Goal: Communication & Community: Answer question/provide support

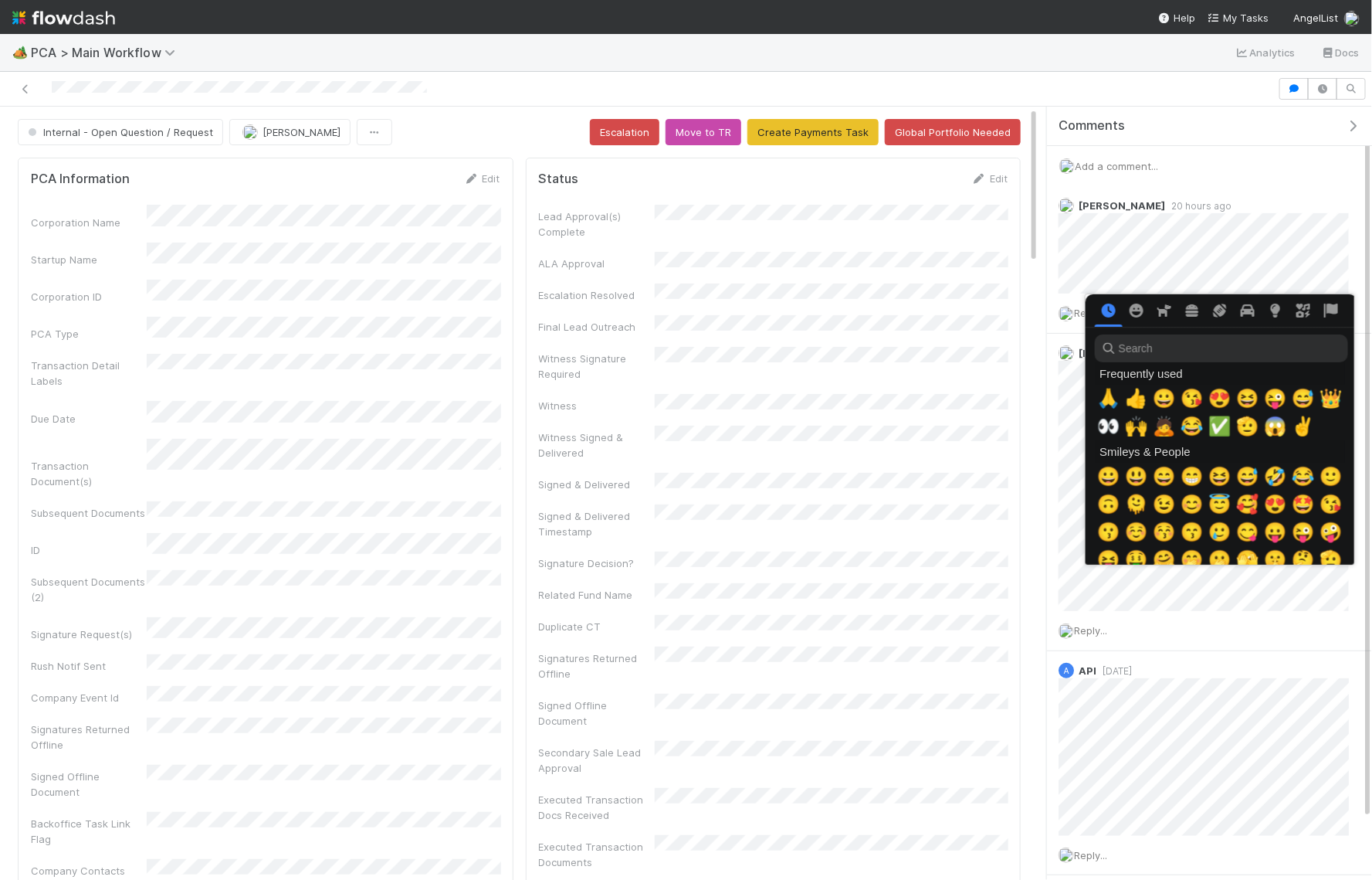
click at [1179, 219] on div at bounding box center [686, 440] width 1372 height 880
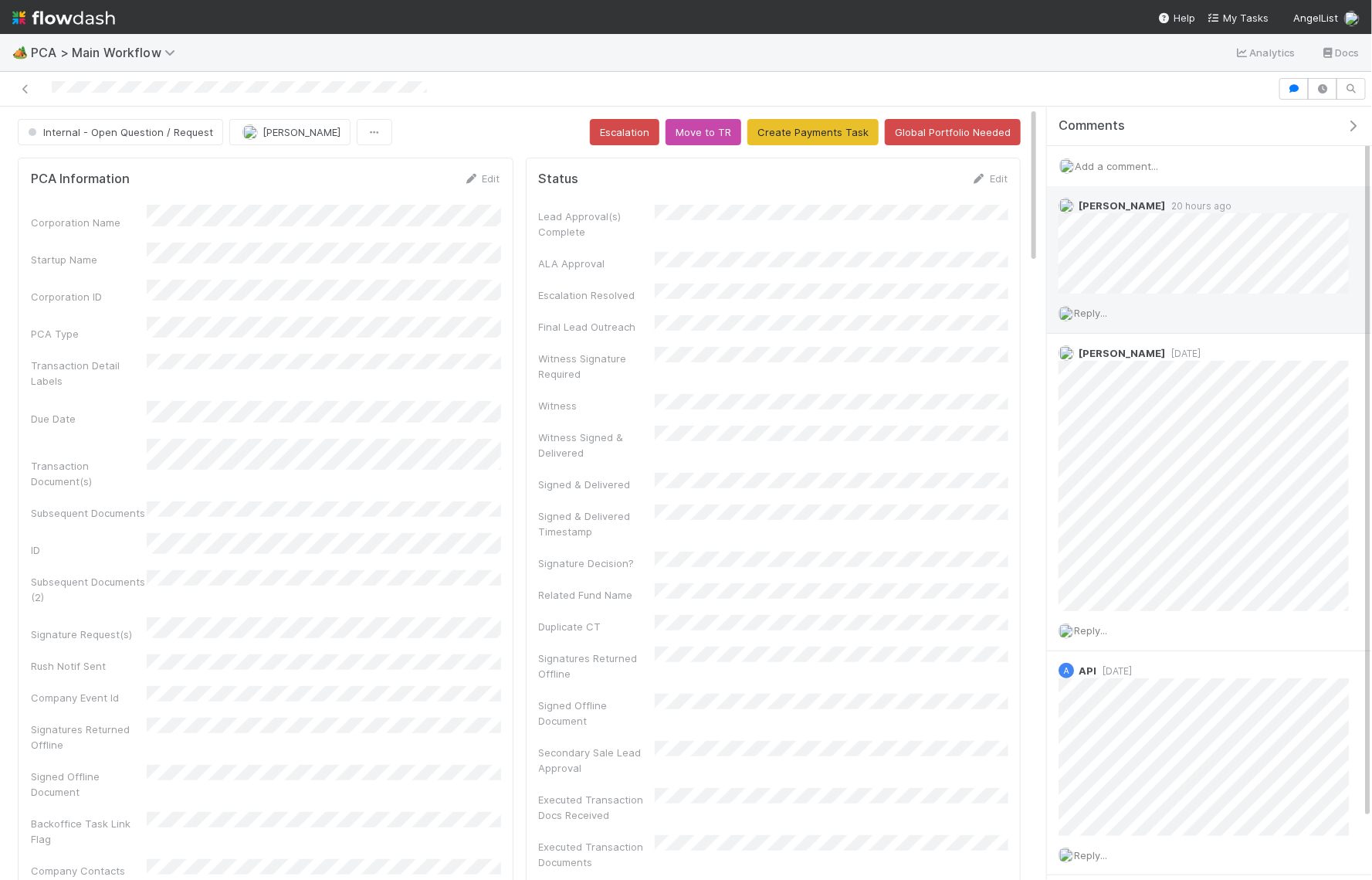
click at [1107, 307] on span "Reply..." at bounding box center [1090, 312] width 33 height 13
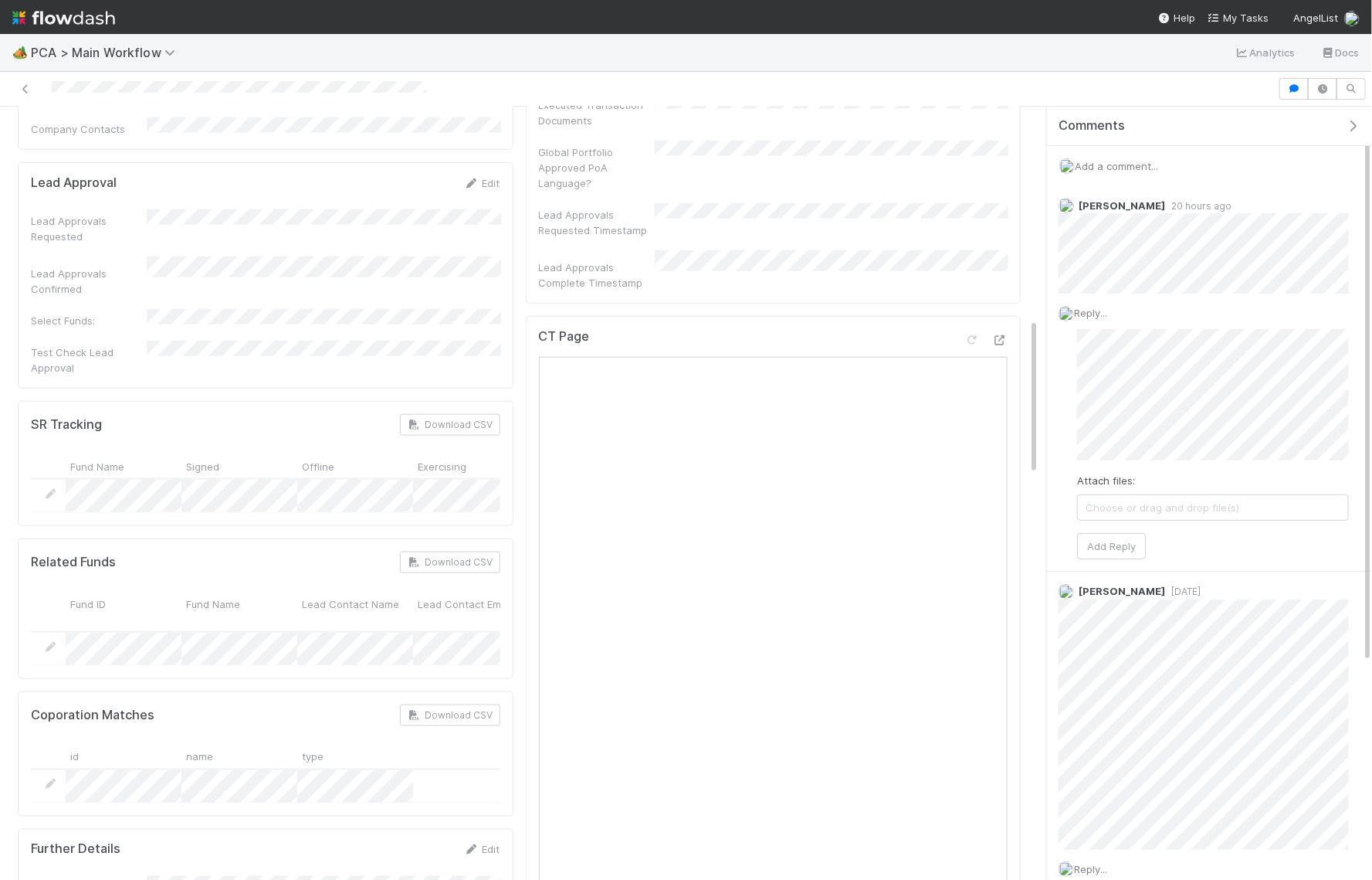
scroll to position [728, 0]
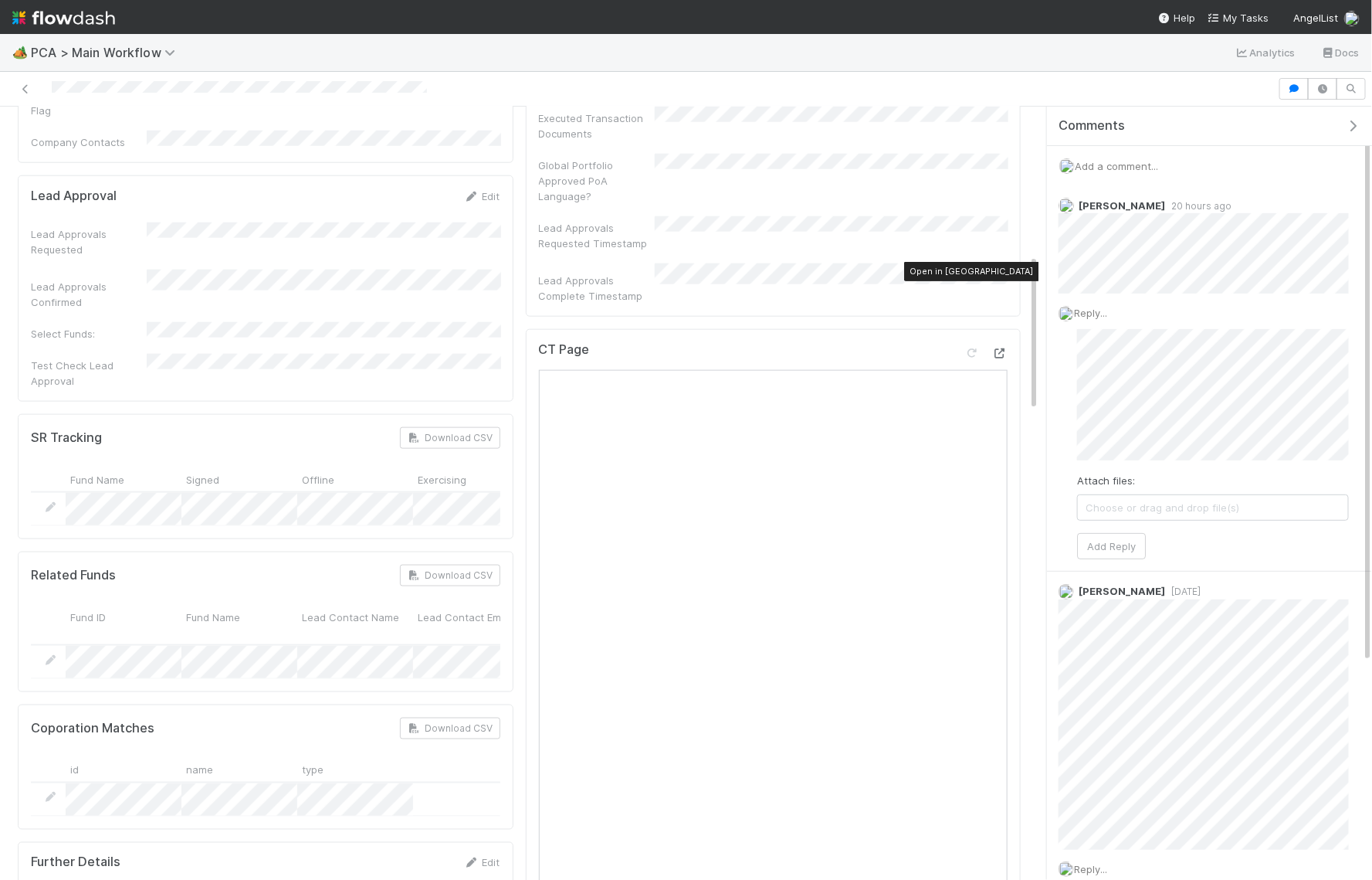
click at [1006, 348] on icon at bounding box center [1000, 353] width 16 height 10
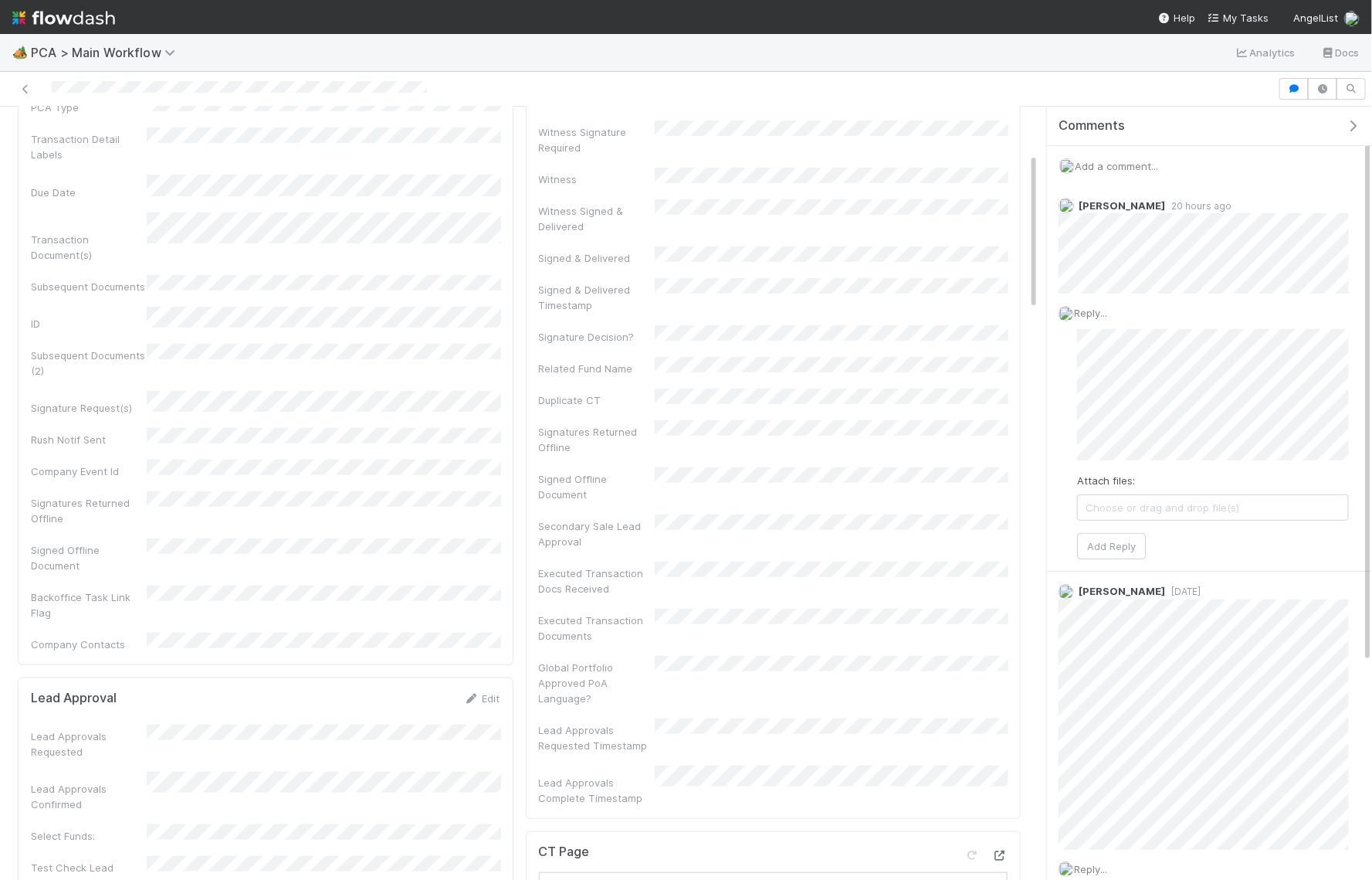
scroll to position [0, 0]
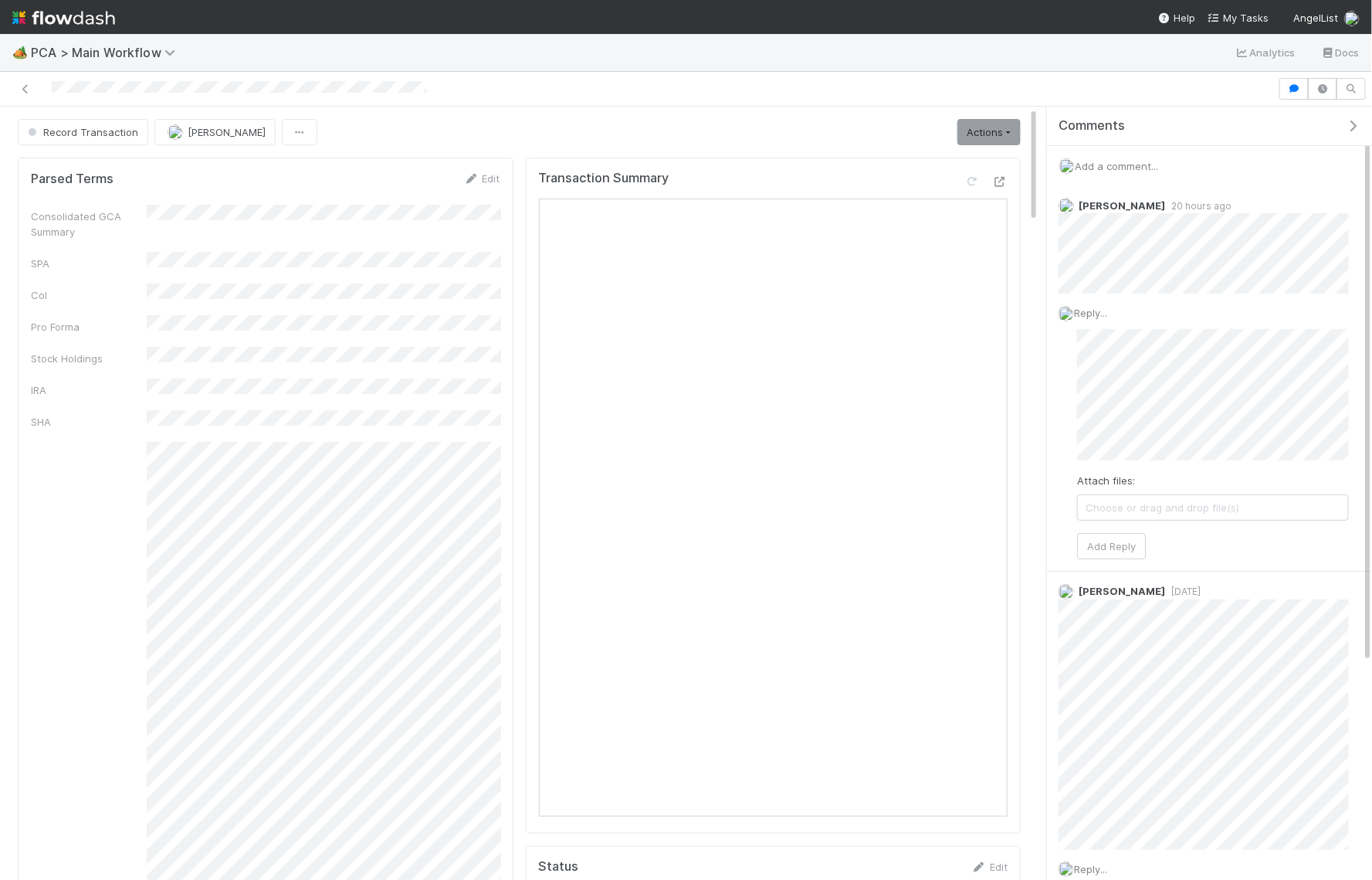
click at [1203, 157] on div "Add a comment..." at bounding box center [1208, 166] width 325 height 40
click at [1200, 163] on div "Add a comment..." at bounding box center [1208, 166] width 325 height 40
click at [1127, 160] on span "Add a comment..." at bounding box center [1116, 166] width 83 height 13
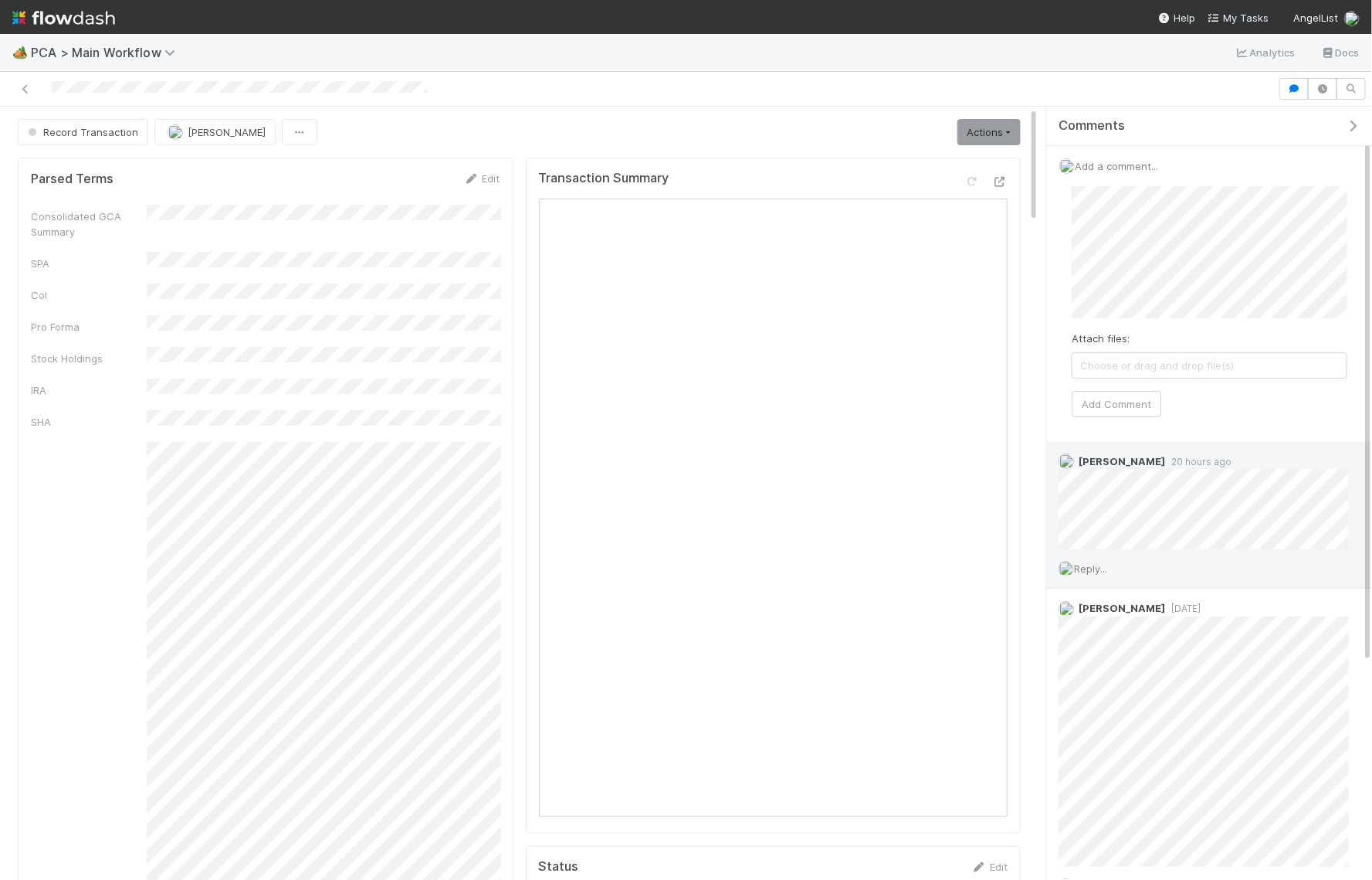
click at [1106, 554] on div "Reply..." at bounding box center [1203, 569] width 314 height 39
click at [1092, 557] on div "Reply..." at bounding box center [1203, 569] width 314 height 39
click at [1092, 569] on span "Reply..." at bounding box center [1090, 568] width 33 height 13
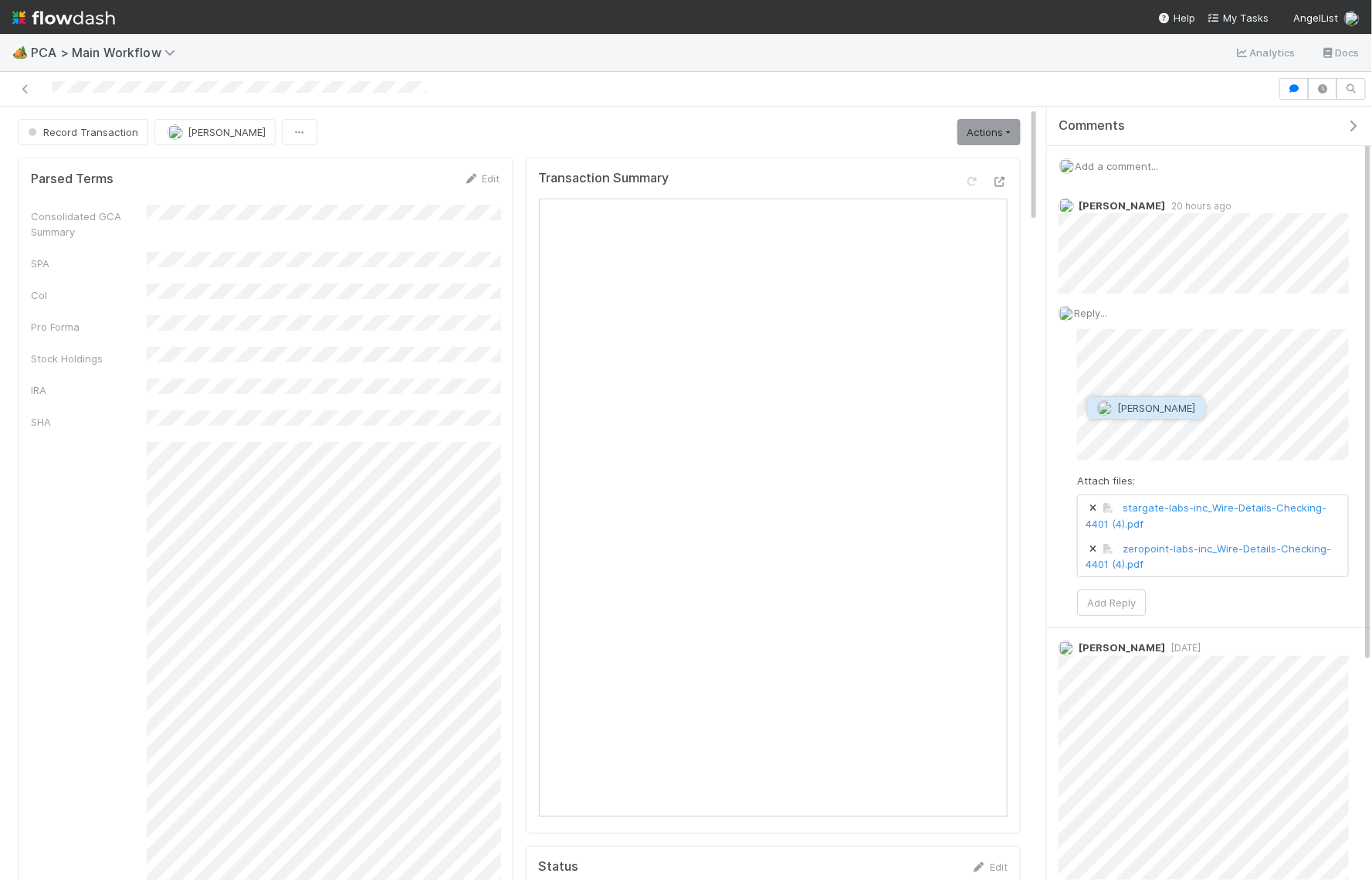
click at [1154, 413] on span "[PERSON_NAME]" at bounding box center [1156, 407] width 78 height 13
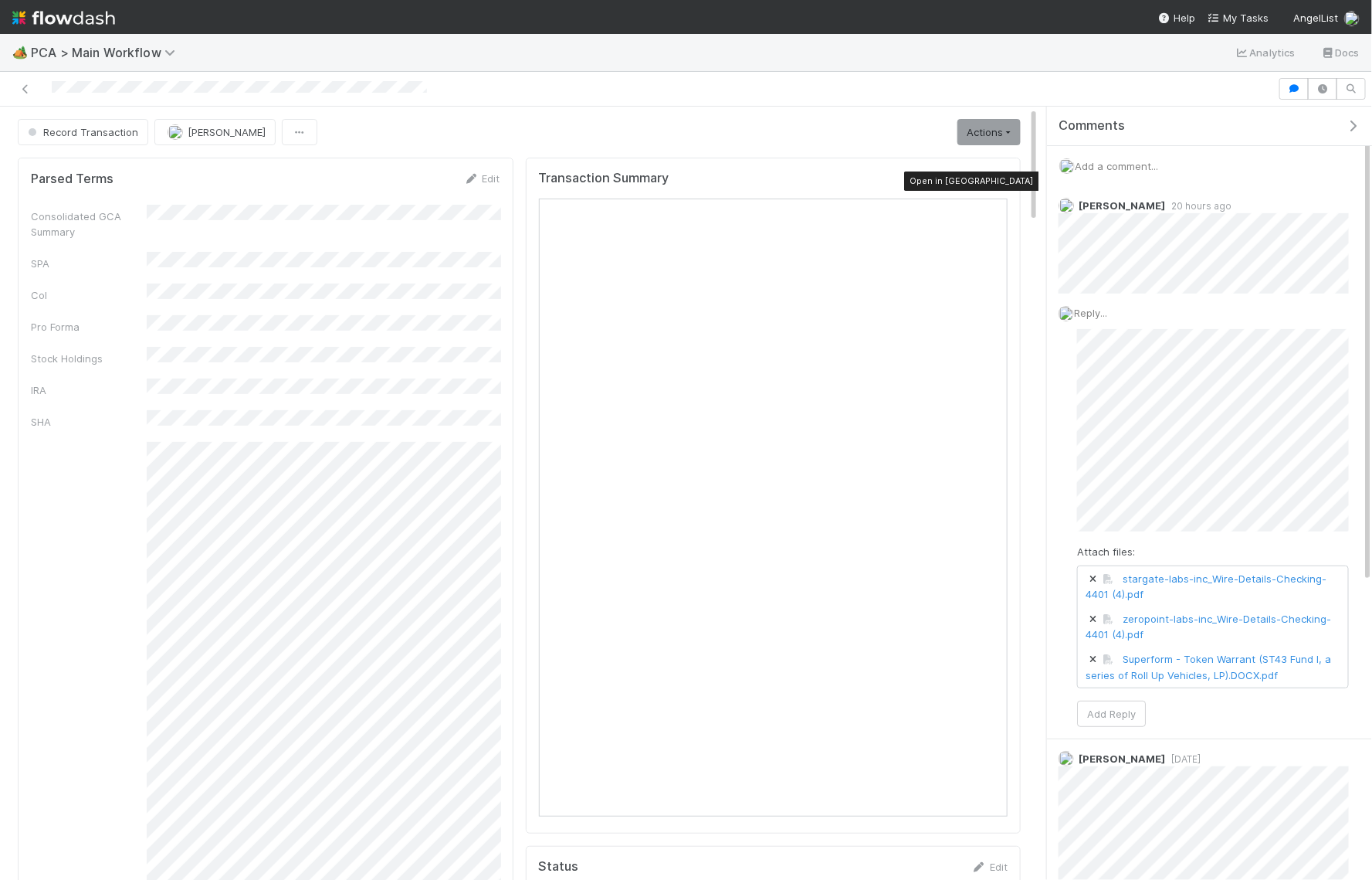
click at [1004, 176] on icon at bounding box center [1000, 181] width 16 height 10
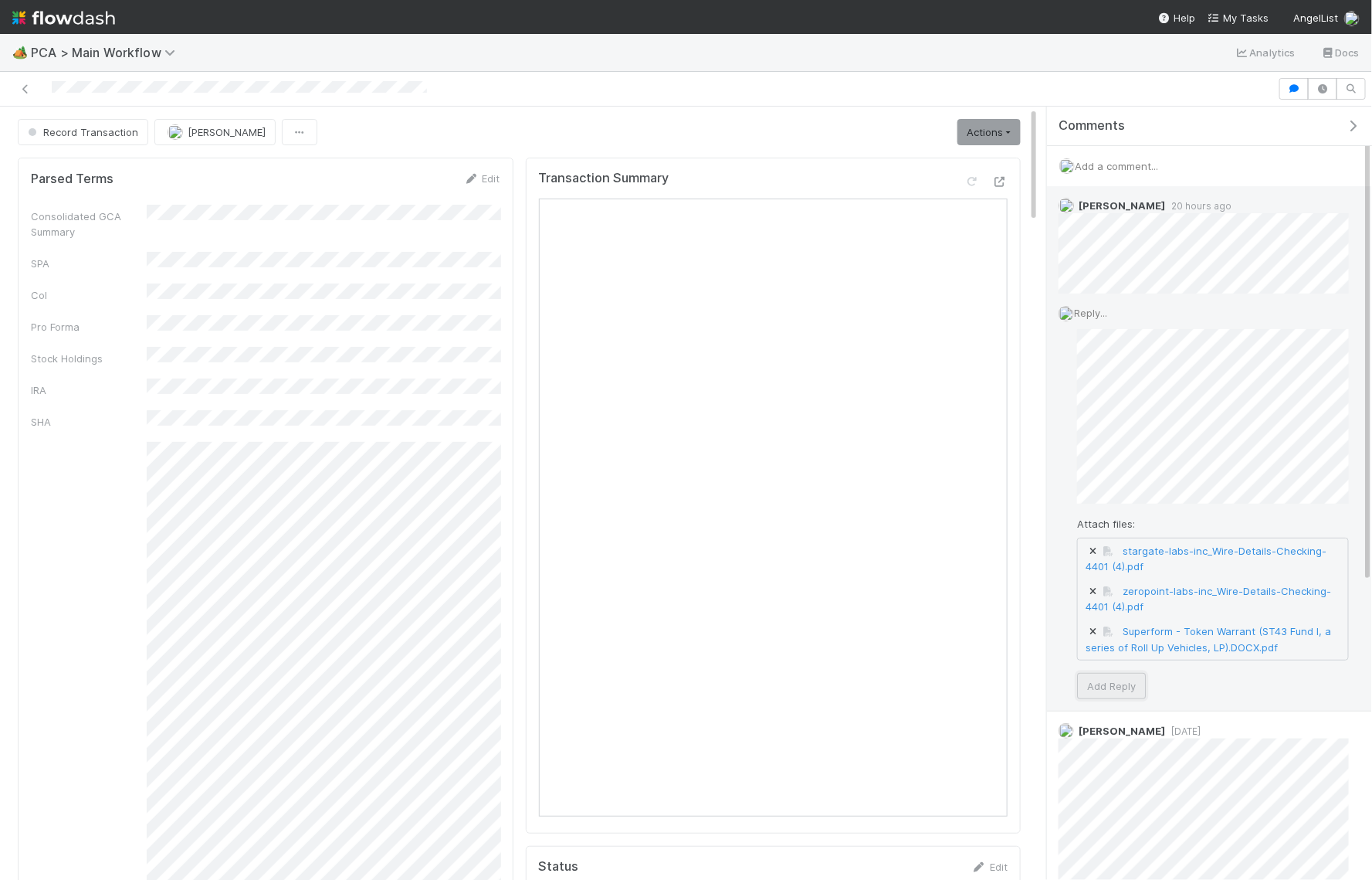
click at [1126, 680] on button "Add Reply" at bounding box center [1111, 685] width 69 height 26
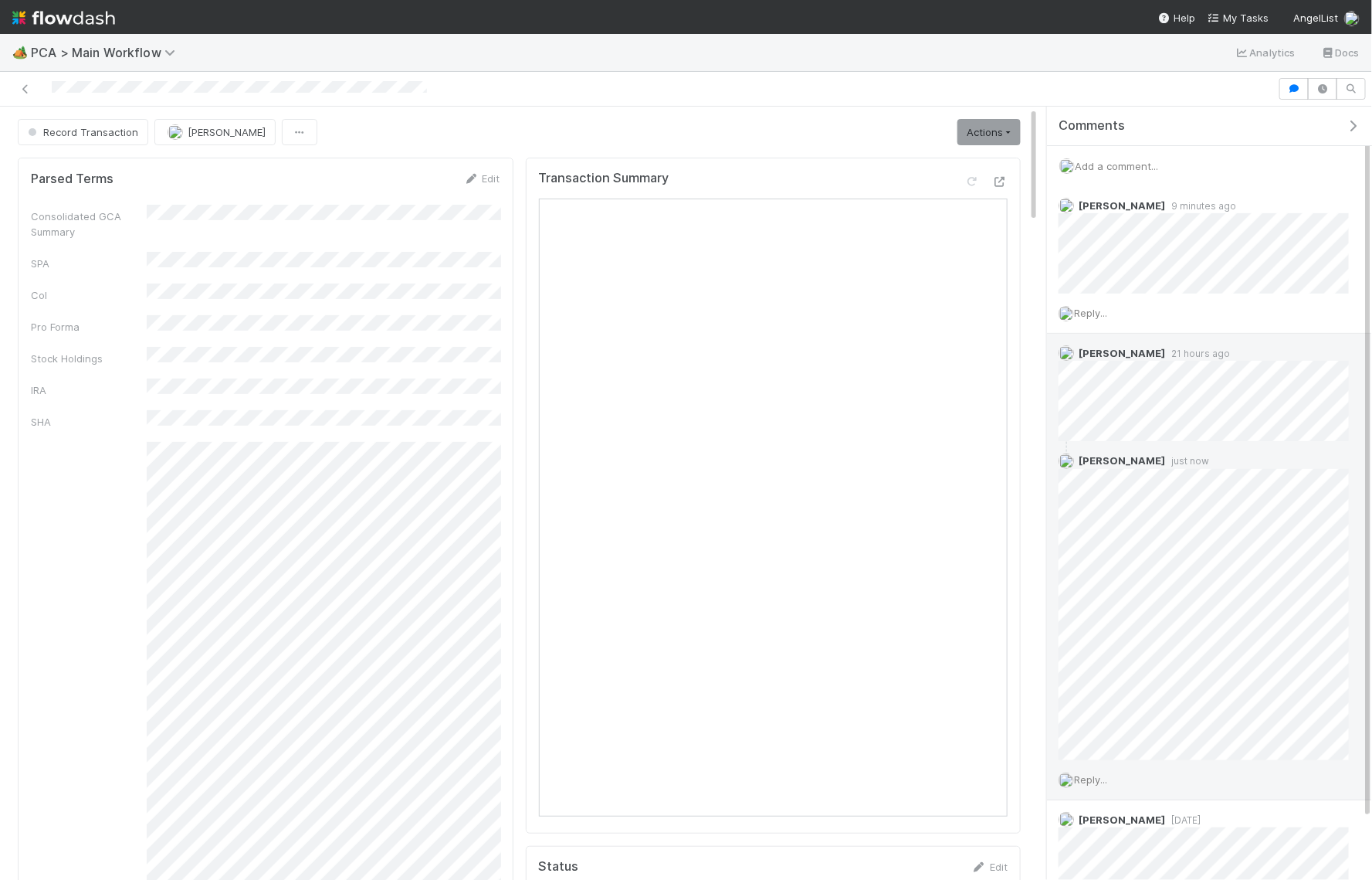
click at [1138, 160] on span "Add a comment..." at bounding box center [1116, 166] width 83 height 13
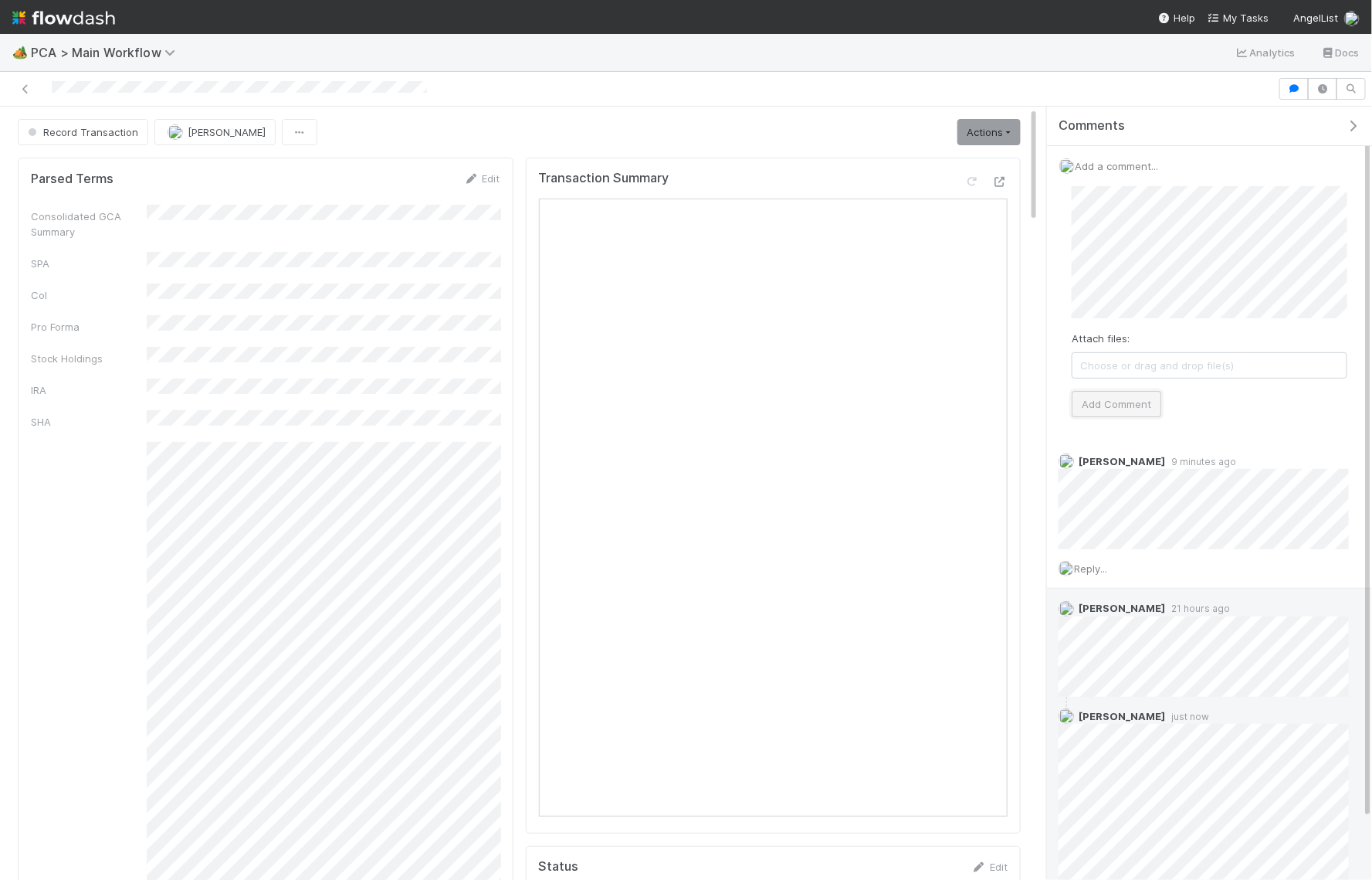
click at [1108, 397] on button "Add Comment" at bounding box center [1116, 403] width 89 height 26
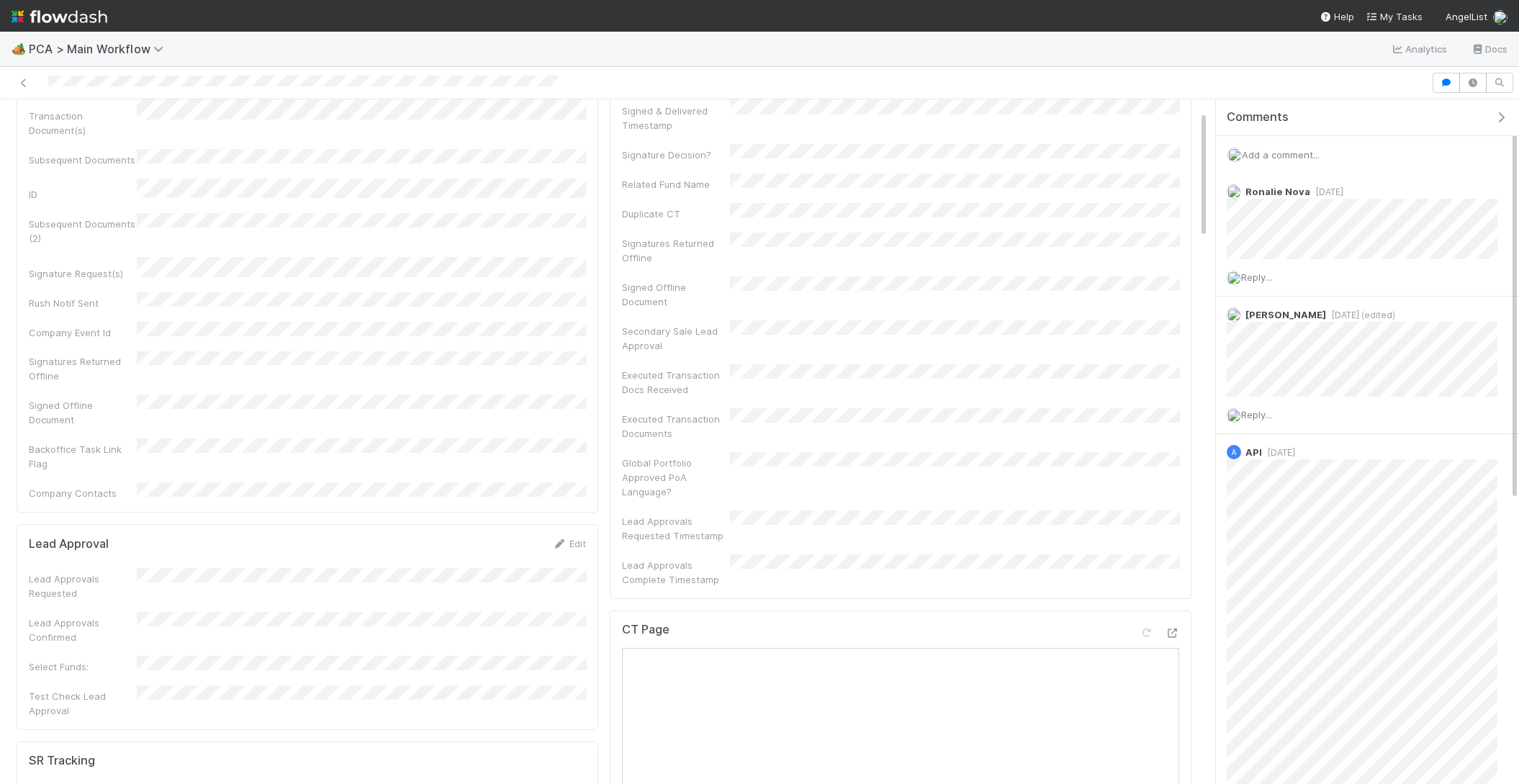
scroll to position [867, 0]
